Goal: Task Accomplishment & Management: Manage account settings

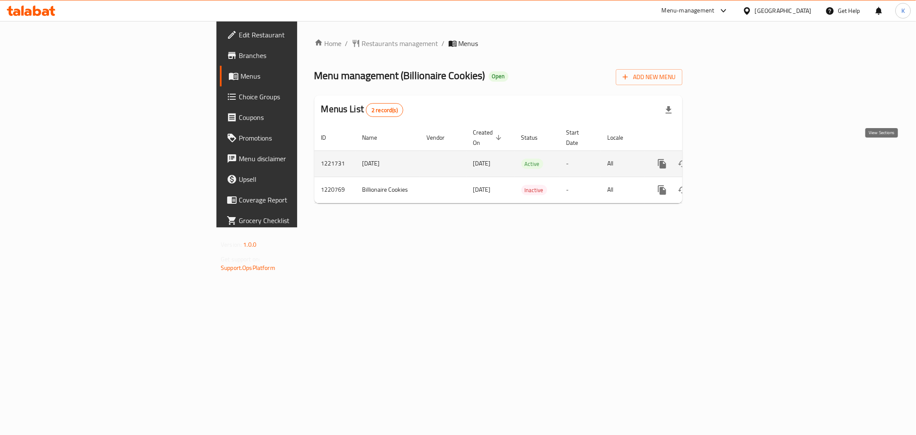
click at [729, 158] on icon "enhanced table" at bounding box center [724, 163] width 10 height 10
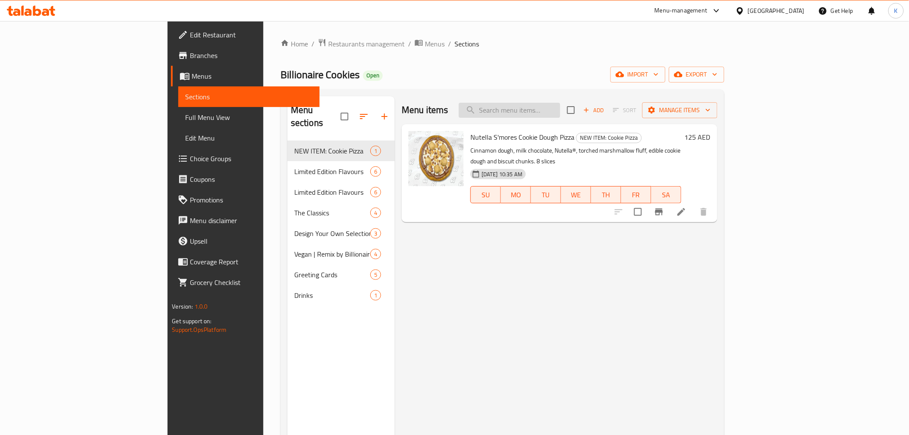
click at [560, 103] on input "search" at bounding box center [509, 110] width 101 height 15
paste input "Design Your Own Selection Box - 3 Pieces"
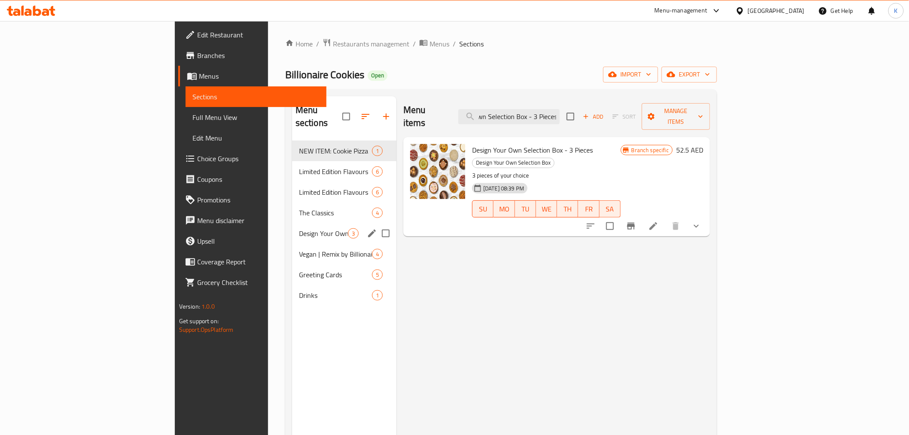
type input "Design Your Own Selection Box - 3 Pieces"
click at [299, 228] on span "Design Your Own Selection Box" at bounding box center [323, 233] width 49 height 10
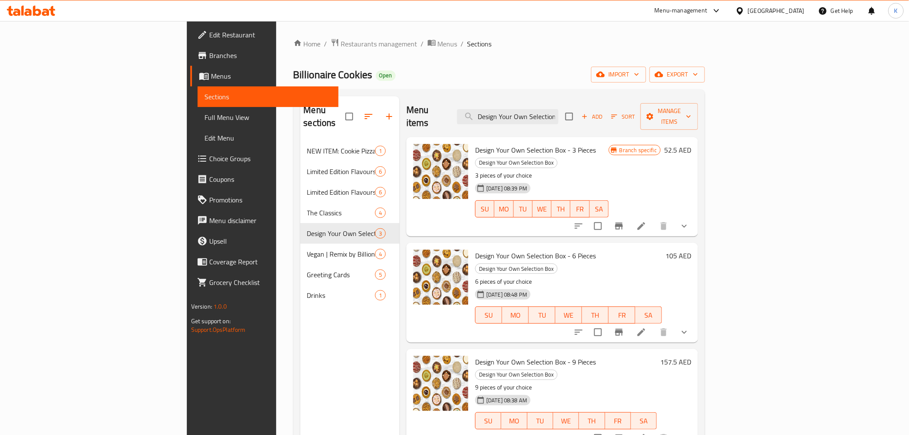
click at [689, 221] on icon "show more" at bounding box center [684, 226] width 10 height 10
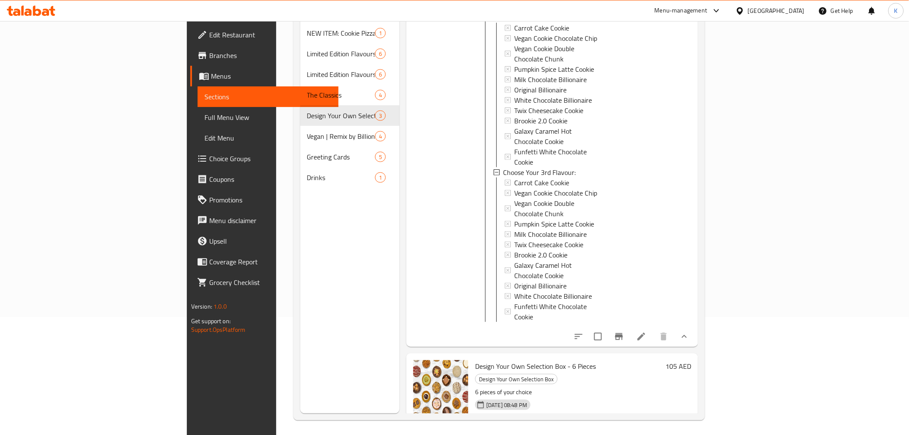
scroll to position [120, 0]
click at [694, 429] on button "show more" at bounding box center [684, 439] width 21 height 21
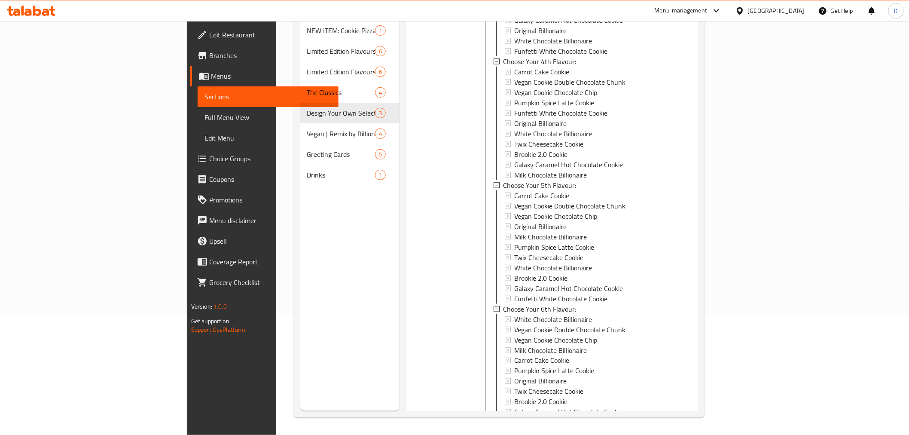
scroll to position [1064, 0]
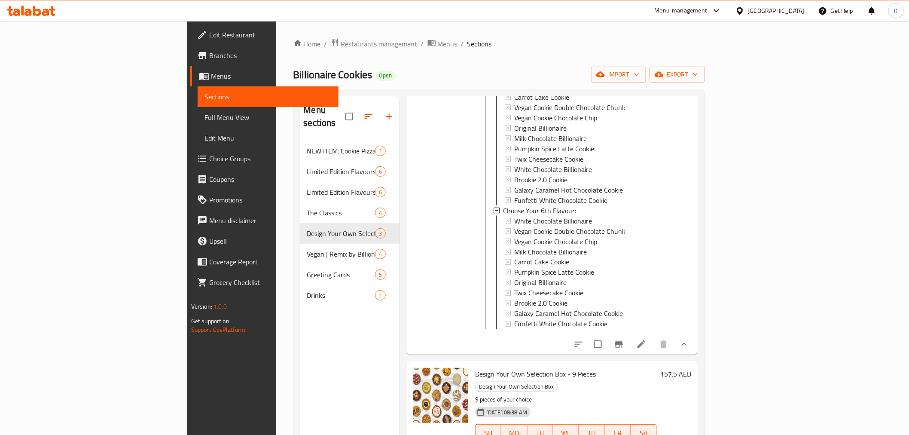
scroll to position [1313, 0]
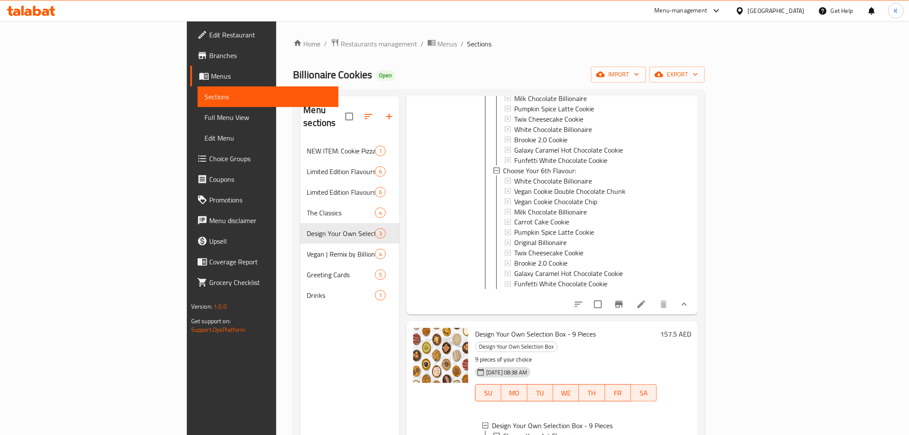
click at [525, 327] on span "Design Your Own Selection Box - 9 Pieces" at bounding box center [535, 333] width 121 height 13
copy h6 "Design Your Own Selection Box - 9 Pieces"
click at [209, 161] on span "Choice Groups" at bounding box center [270, 158] width 122 height 10
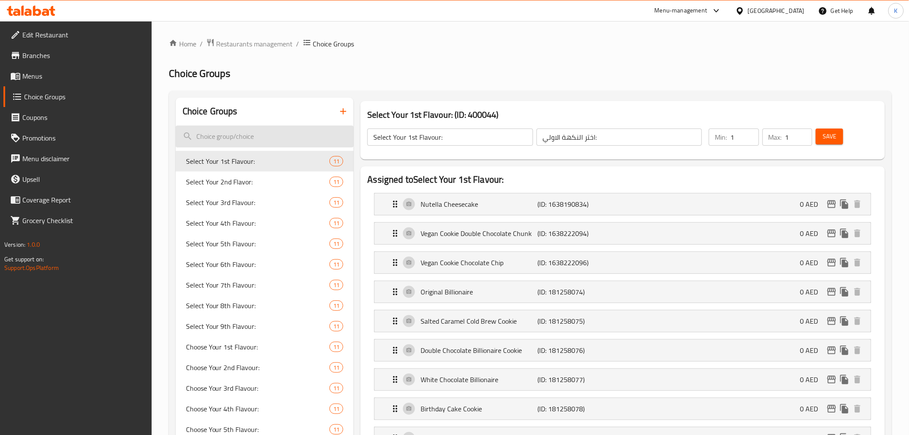
click at [239, 134] on input "search" at bounding box center [265, 136] width 178 height 22
paste input "Select Your 4th Flavour:"
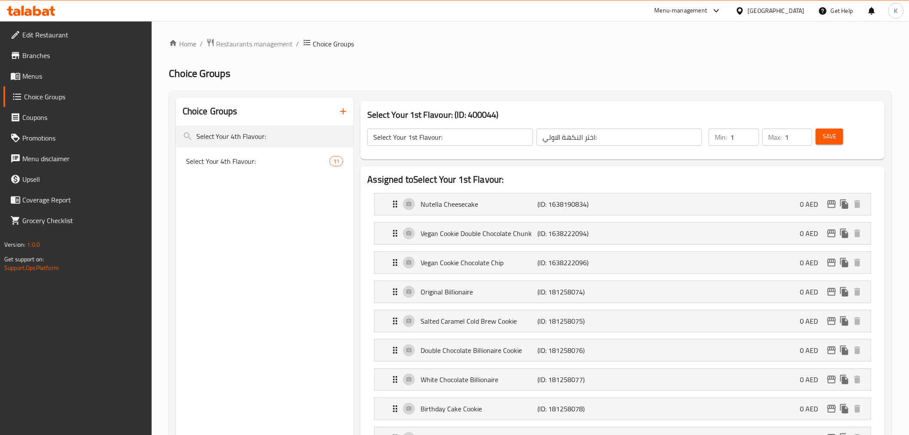
type input "Select Your 4th Flavour:"
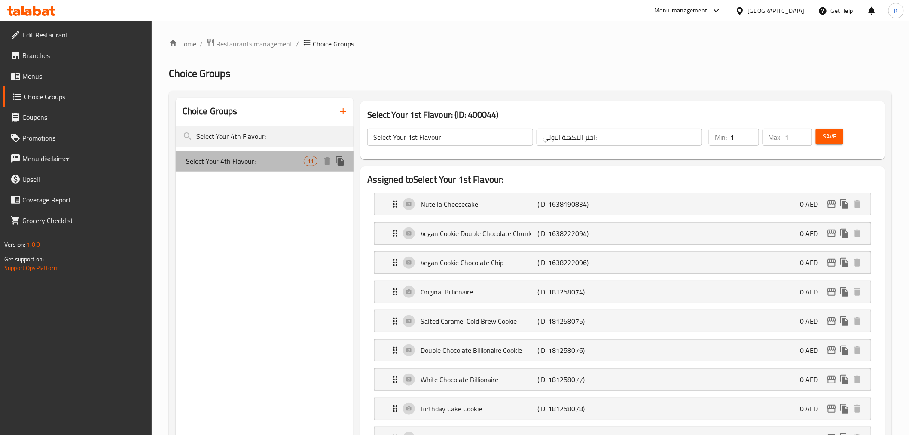
click at [239, 164] on span "Select Your 4th Flavour:" at bounding box center [245, 161] width 118 height 10
type input "Select Your 4th Flavour:"
type input "اختر نكهتك الرابعه"
click at [313, 166] on div "Select Your 4th Flavour: 11" at bounding box center [265, 161] width 178 height 21
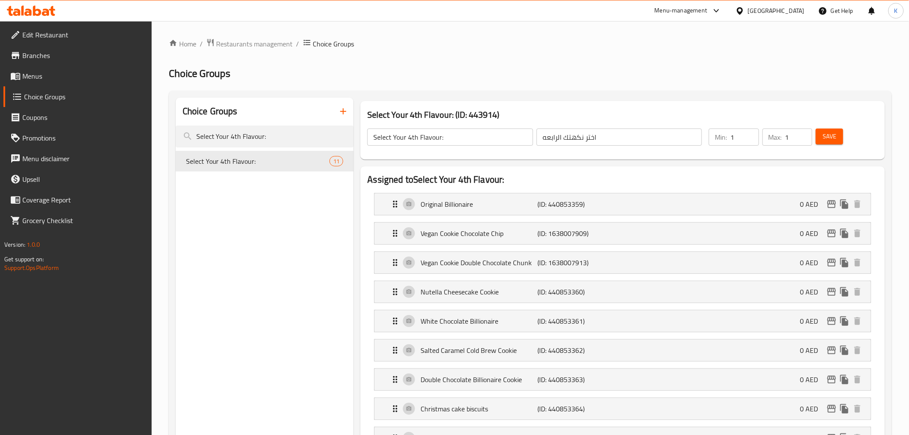
click at [48, 71] on span "Menus" at bounding box center [83, 76] width 122 height 10
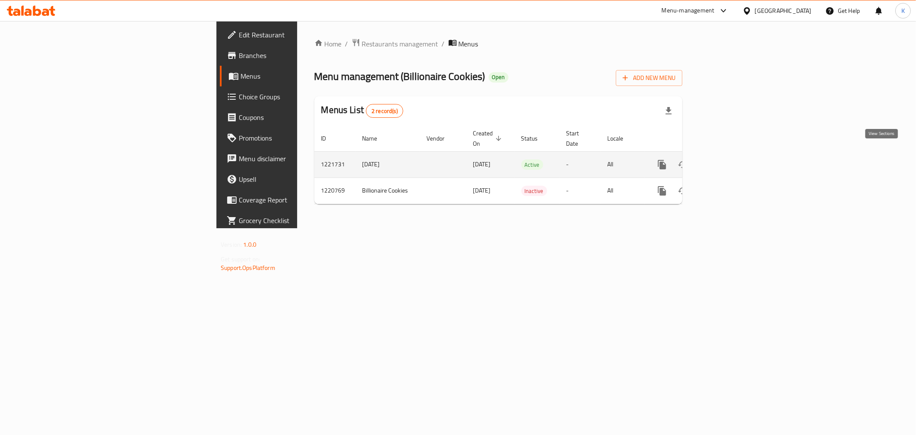
click at [734, 157] on link "enhanced table" at bounding box center [724, 164] width 21 height 21
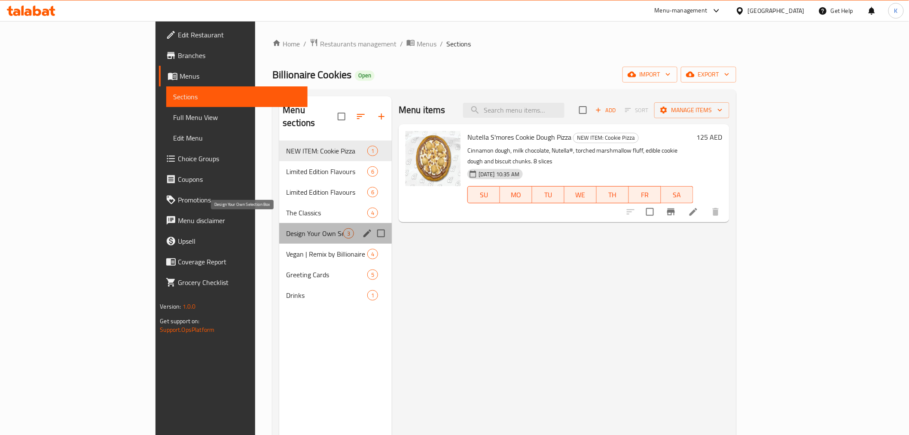
click at [286, 228] on span "Design Your Own Selection Box" at bounding box center [314, 233] width 57 height 10
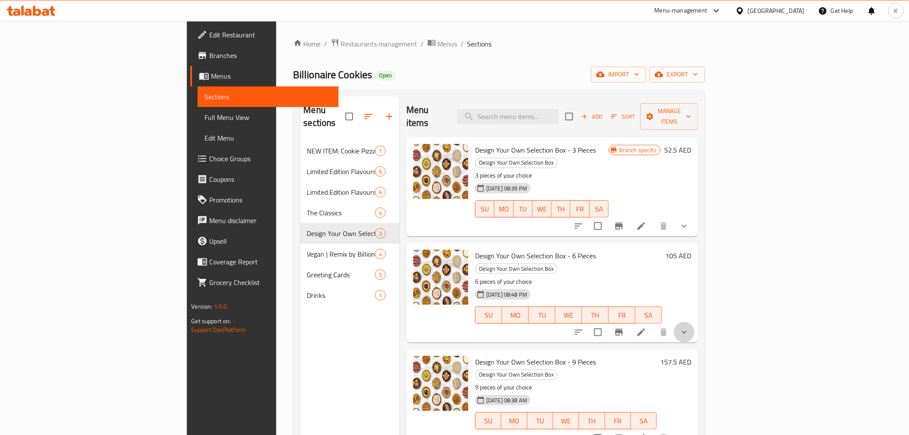
click at [694, 322] on button "show more" at bounding box center [684, 332] width 21 height 21
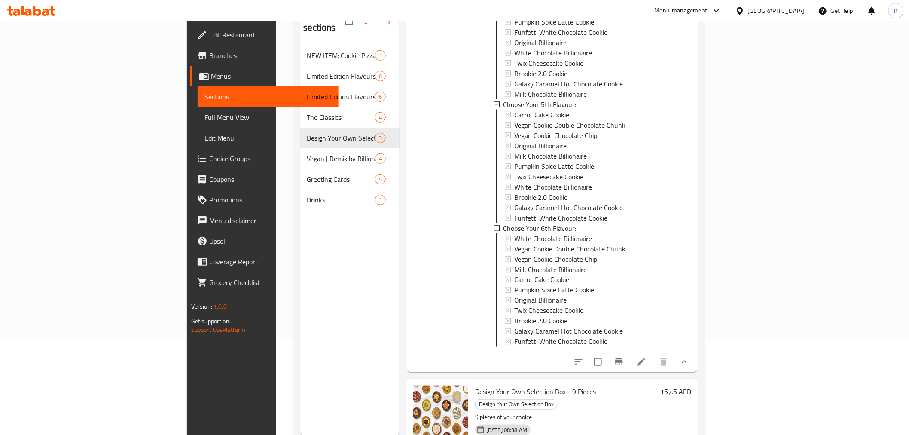
scroll to position [120, 0]
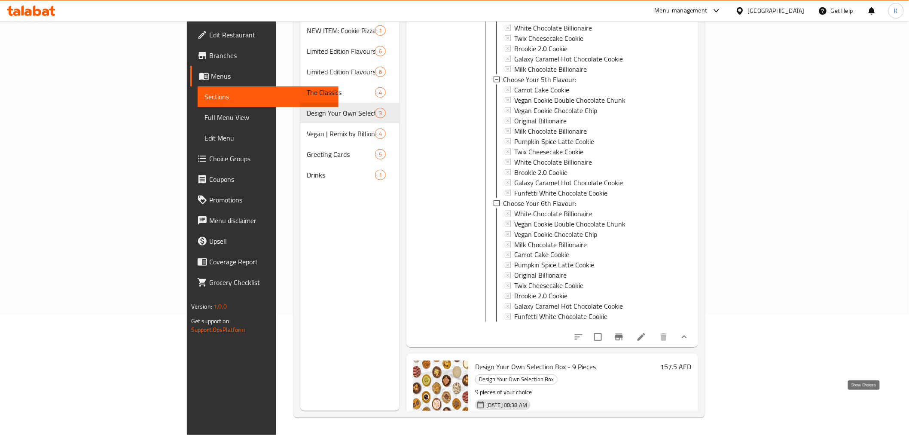
click at [689, 434] on icon "show more" at bounding box center [684, 442] width 10 height 10
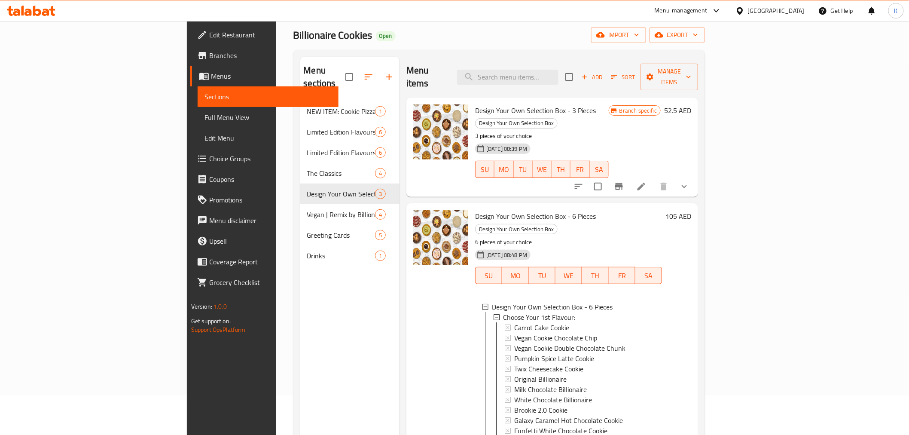
scroll to position [24, 0]
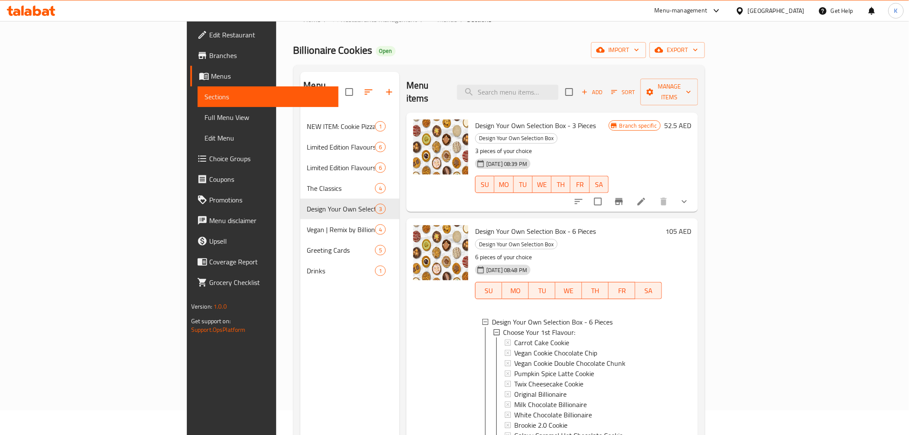
click at [689, 196] on icon "show more" at bounding box center [684, 201] width 10 height 10
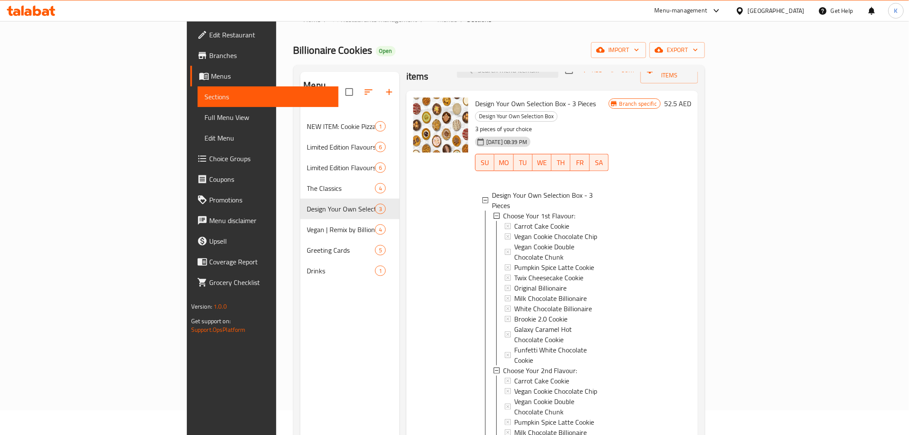
scroll to position [0, 0]
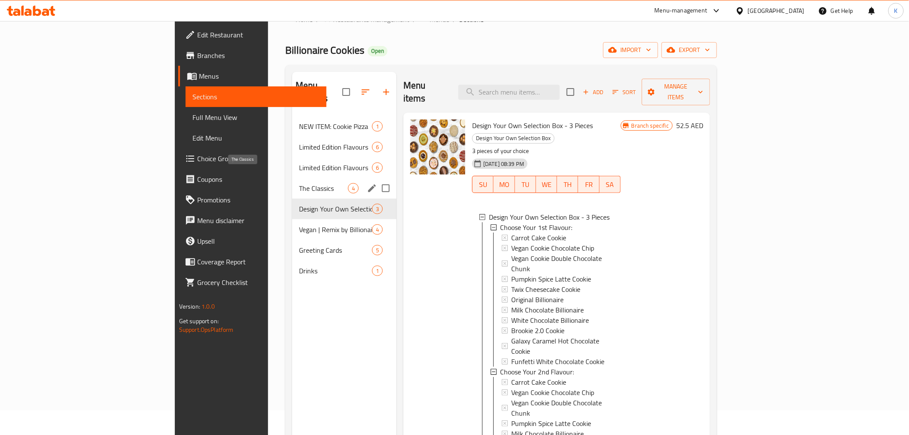
click at [299, 183] on span "The Classics" at bounding box center [323, 188] width 49 height 10
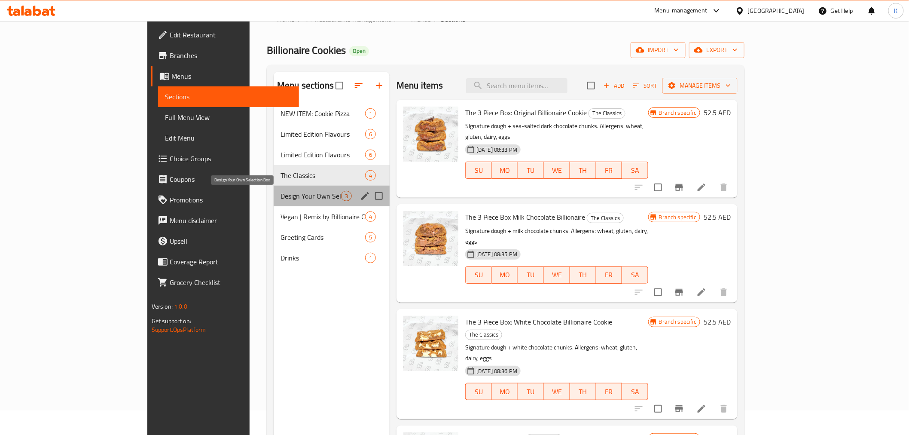
click at [280, 198] on span "Design Your Own Selection Box" at bounding box center [310, 196] width 61 height 10
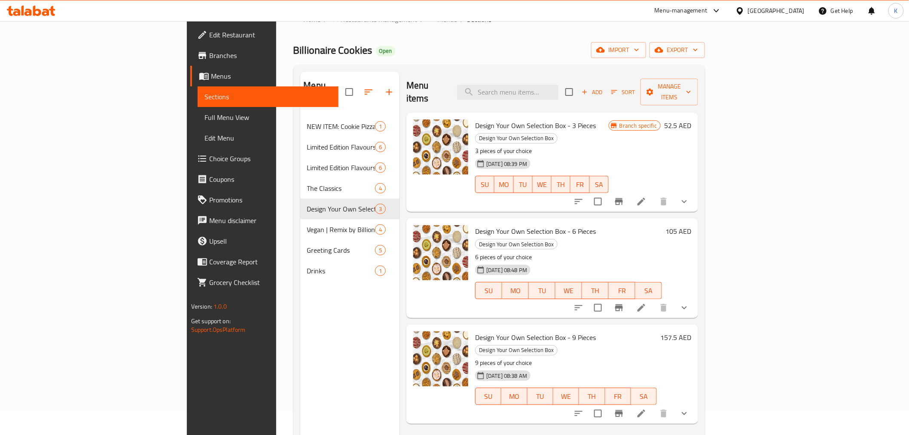
drag, startPoint x: 56, startPoint y: 159, endPoint x: 144, endPoint y: 189, distance: 93.6
click at [209, 159] on span "Choice Groups" at bounding box center [270, 158] width 122 height 10
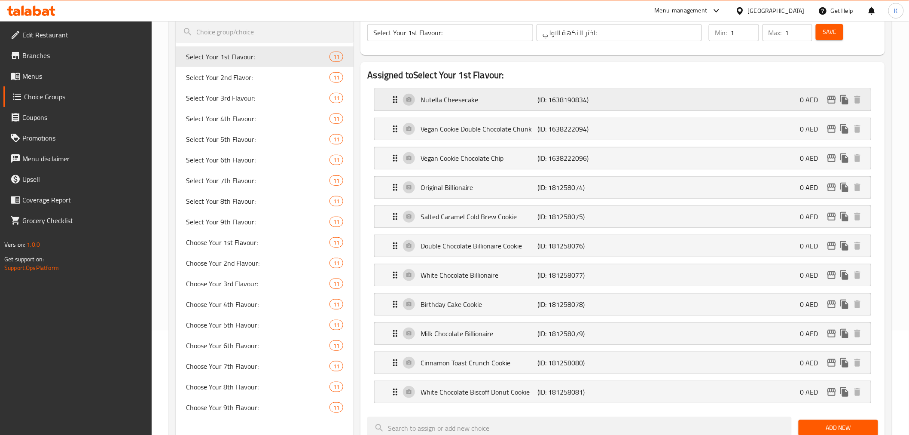
scroll to position [120, 0]
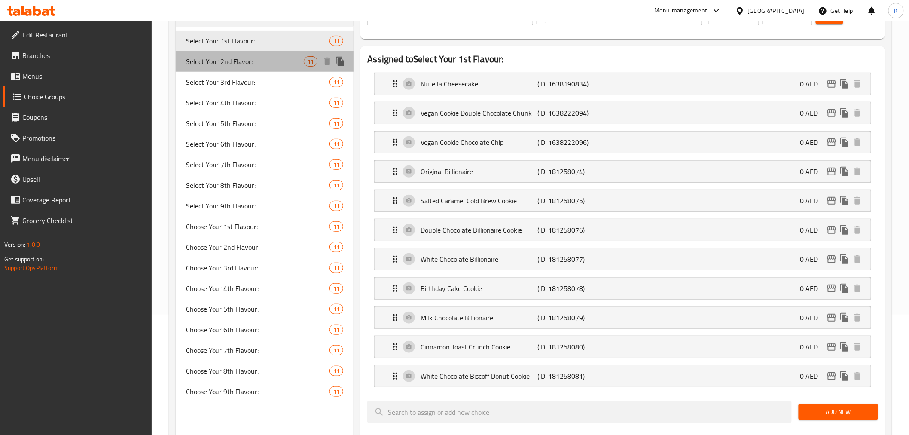
click at [230, 70] on div "Select Your 2nd Flavor: 11" at bounding box center [265, 61] width 178 height 21
type input "Select Your 2nd Flavor:"
type input "حدد النكهة الثانية الخاصة بك:"
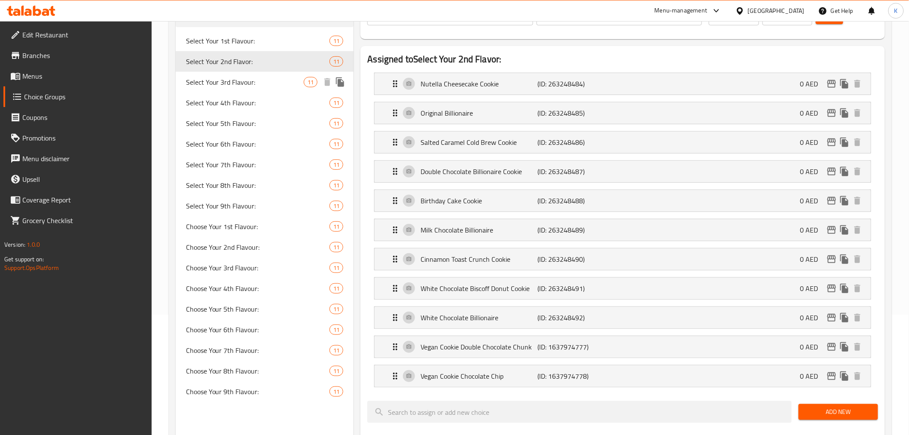
click at [235, 80] on span "Select Your 3rd Flavour:" at bounding box center [245, 82] width 118 height 10
type input "Select Your 3rd Flavour:"
type input "[PERSON_NAME] الثالثة:"
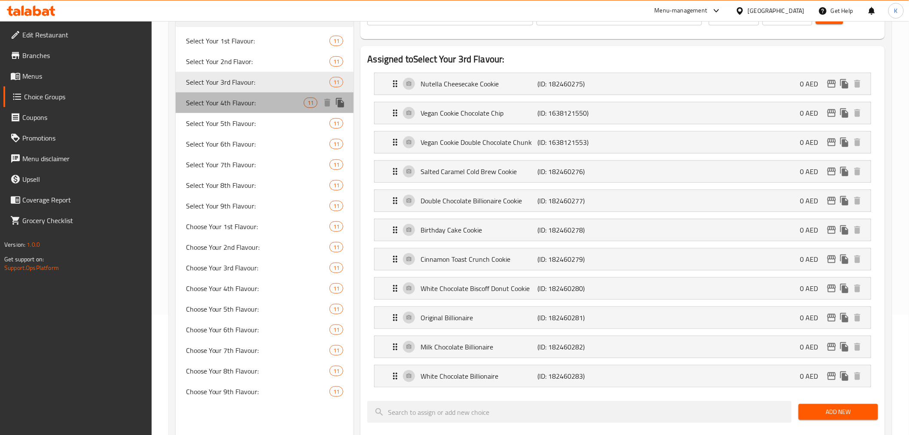
click at [236, 100] on span "Select Your 4th Flavour:" at bounding box center [245, 102] width 118 height 10
type input "Select Your 4th Flavour:"
type input "اختر نكهتك الرابعه"
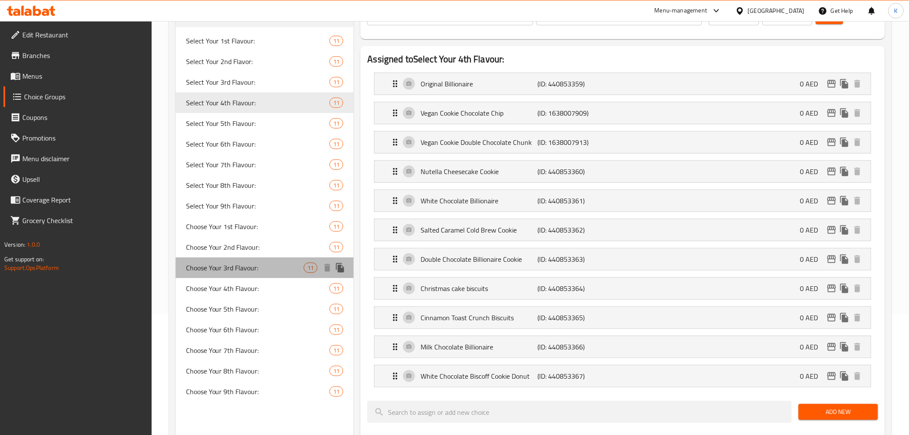
click at [226, 262] on span "Choose Your 3rd Flavour:" at bounding box center [245, 267] width 118 height 10
type input "Choose Your 3rd Flavour:"
type input "[PERSON_NAME] الثالثة:"
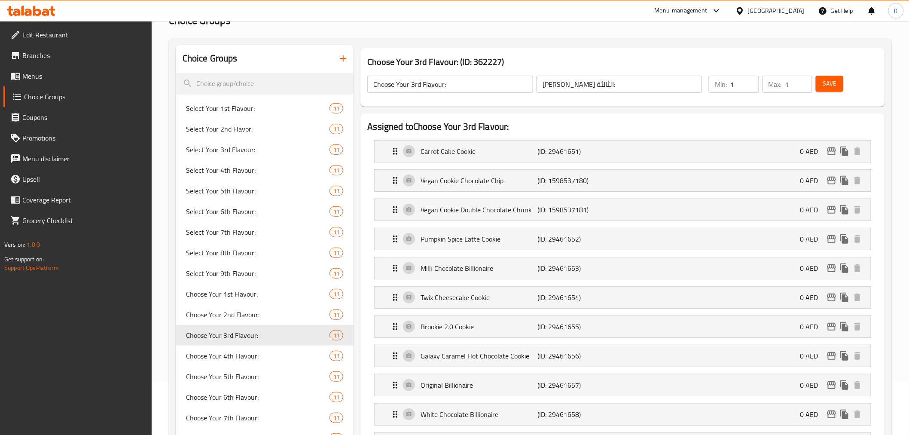
scroll to position [0, 0]
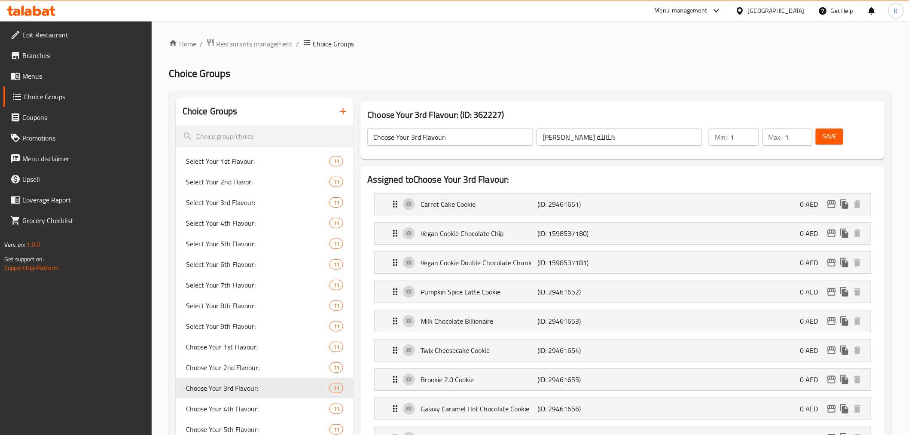
click at [55, 66] on link "Menus" at bounding box center [77, 76] width 148 height 21
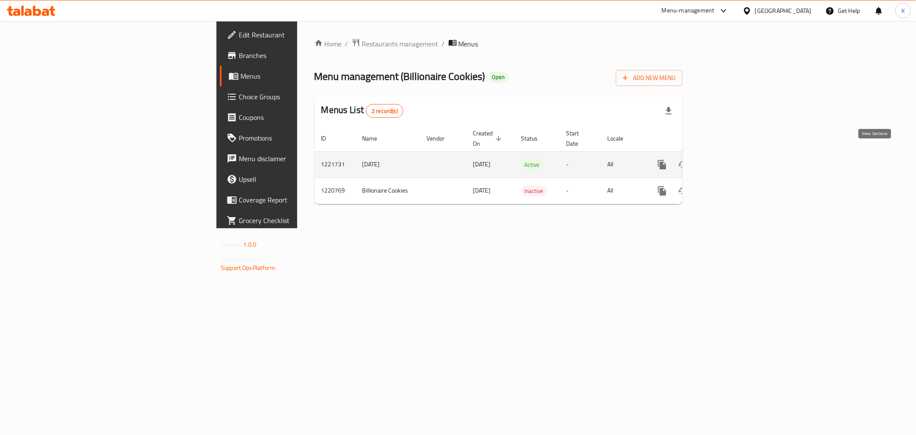
click at [734, 156] on link "enhanced table" at bounding box center [724, 164] width 21 height 21
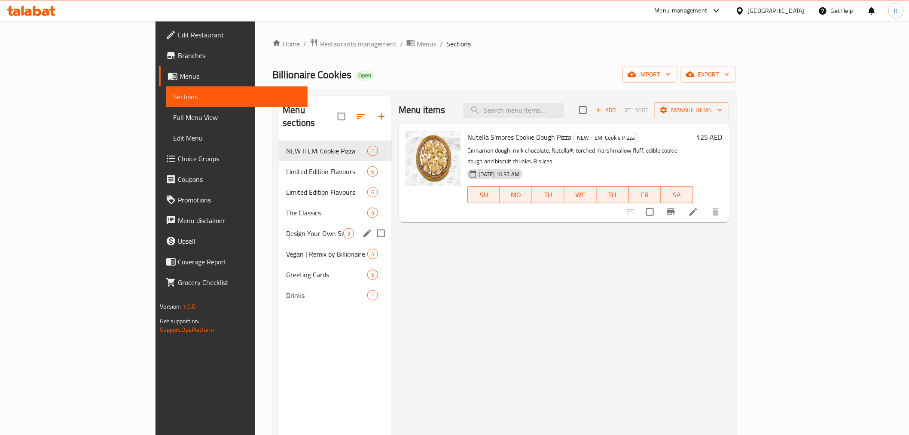
click at [286, 228] on span "Design Your Own Selection Box" at bounding box center [314, 233] width 57 height 10
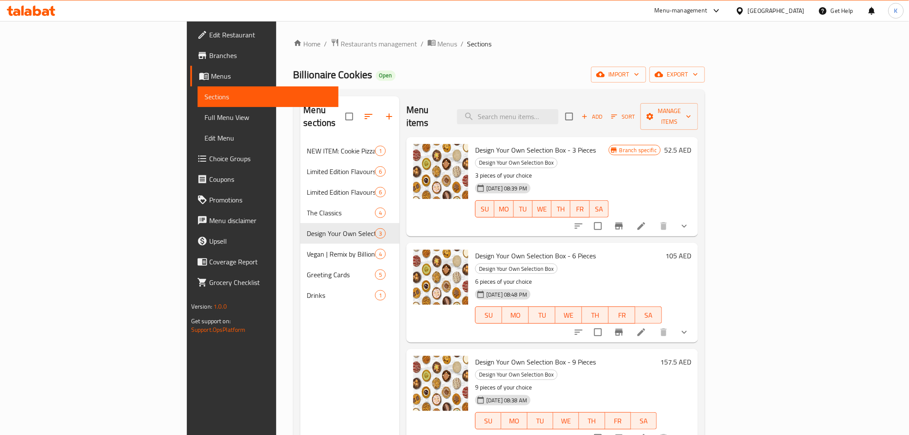
click at [689, 221] on icon "show more" at bounding box center [684, 226] width 10 height 10
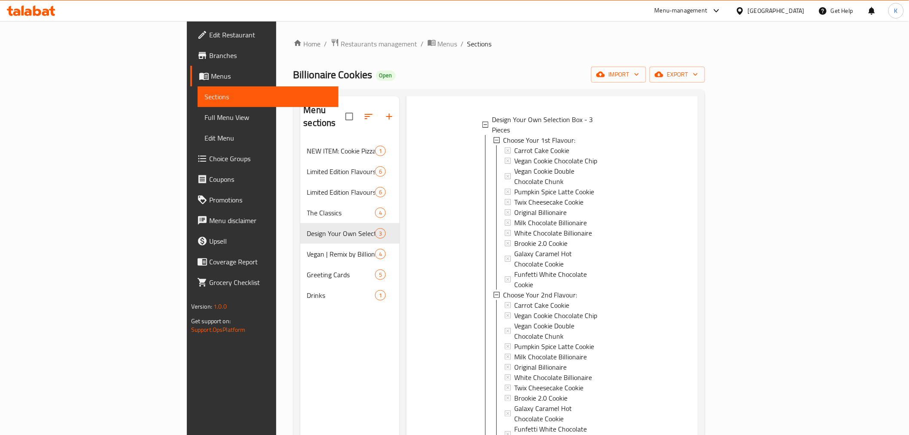
scroll to position [143, 0]
